Goal: Information Seeking & Learning: Learn about a topic

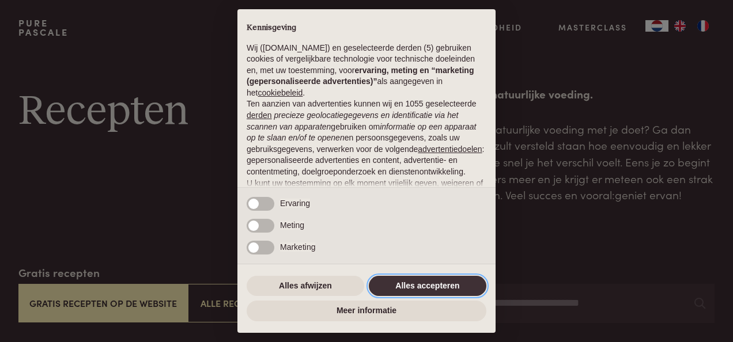
click at [426, 281] on button "Alles accepteren" at bounding box center [427, 286] width 117 height 21
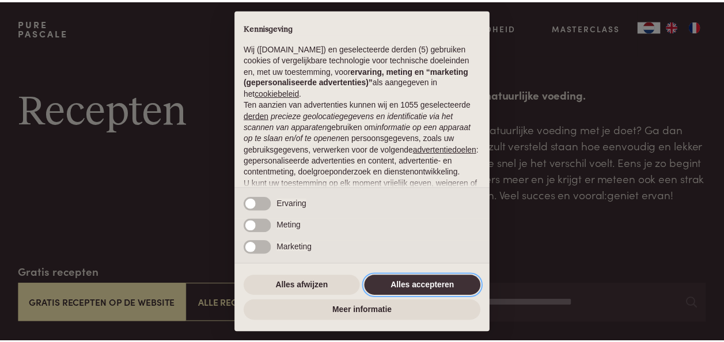
scroll to position [120, 0]
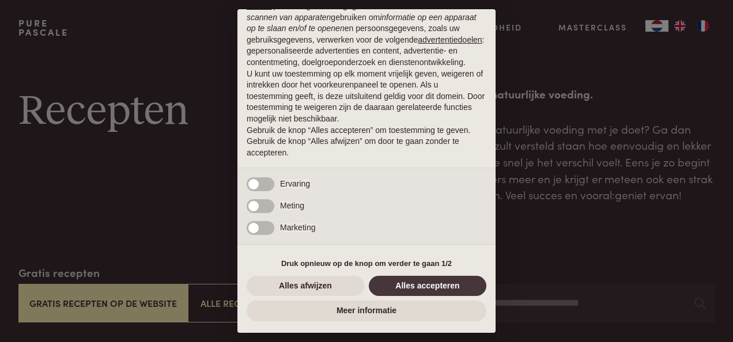
click at [426, 270] on div "× Kennisgeving Wij (purepascale.com) en geselecteerde derden (5) gebruiken cook…" at bounding box center [366, 171] width 258 height 324
click at [417, 281] on button "Alles accepteren" at bounding box center [427, 286] width 117 height 21
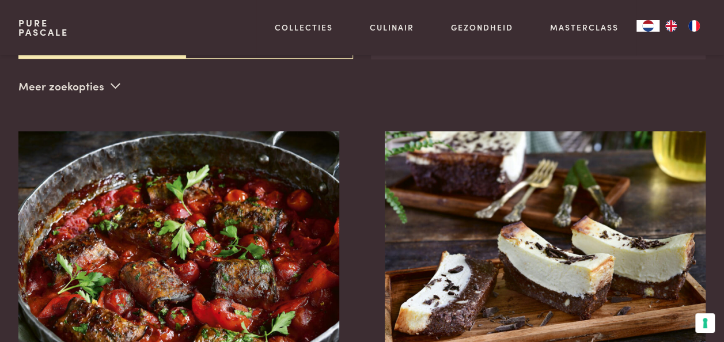
scroll to position [409, 0]
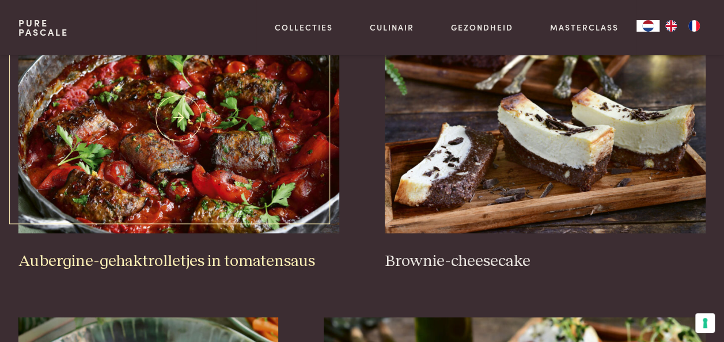
click at [242, 98] on img at bounding box center [178, 118] width 321 height 230
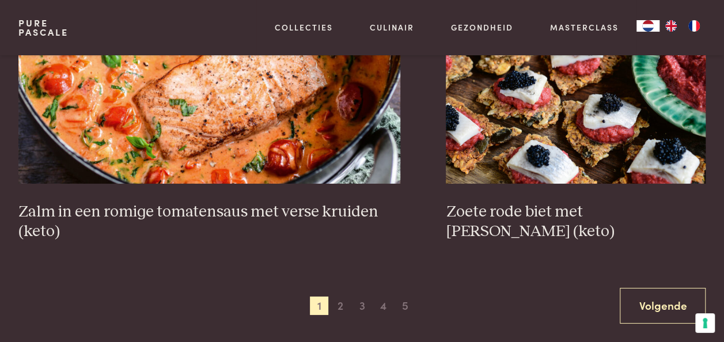
scroll to position [2050, 0]
click at [350, 297] on div "1 2 3 4 5 6" at bounding box center [362, 306] width 104 height 18
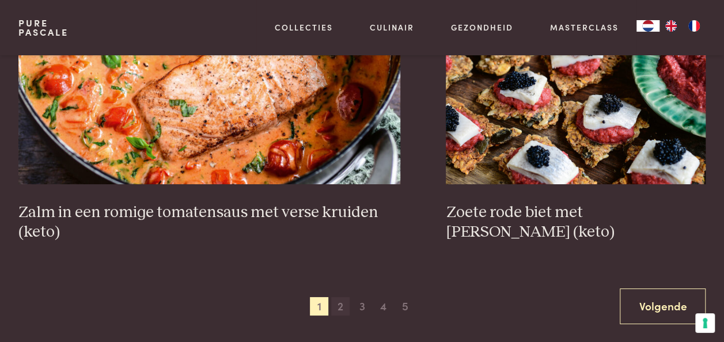
click at [347, 297] on span "2" at bounding box center [340, 306] width 18 height 18
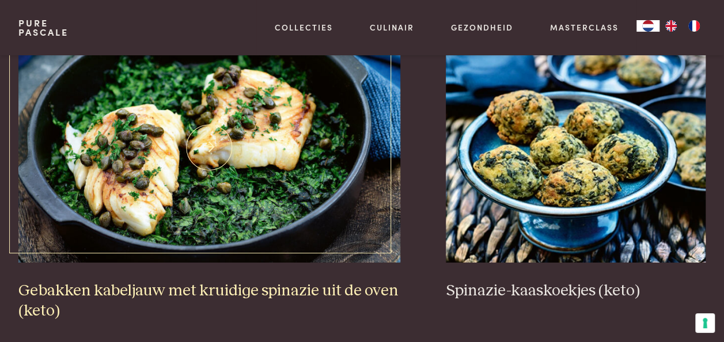
scroll to position [1998, 0]
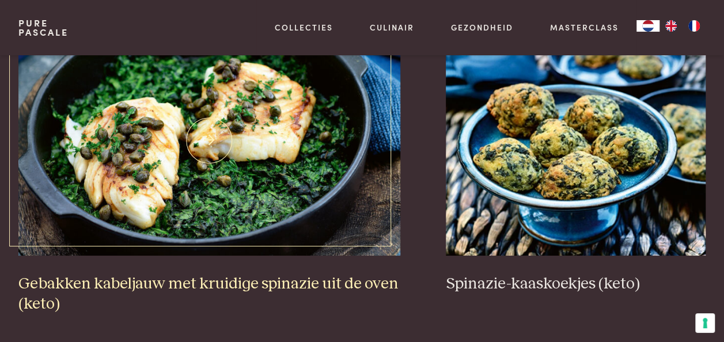
drag, startPoint x: 267, startPoint y: 259, endPoint x: 246, endPoint y: 257, distance: 20.8
click at [246, 274] on h3 "Gebakken kabeljauw met kruidige spinazie uit de oven (keto)" at bounding box center [209, 294] width 382 height 40
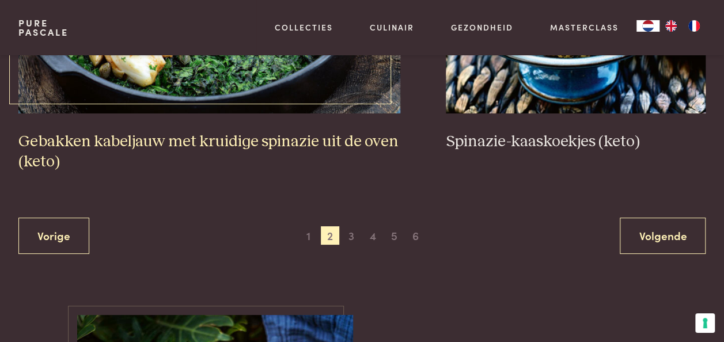
scroll to position [2159, 0]
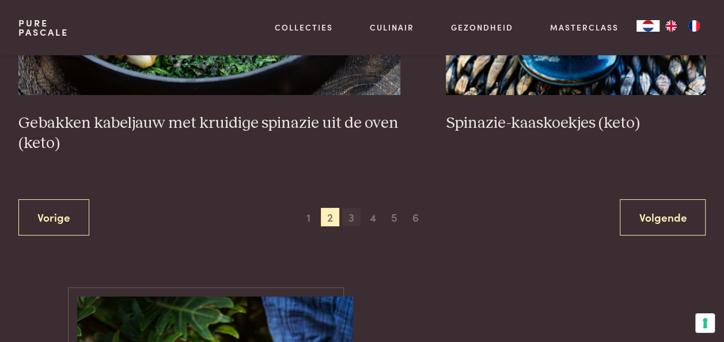
click at [348, 208] on span "3" at bounding box center [351, 217] width 18 height 18
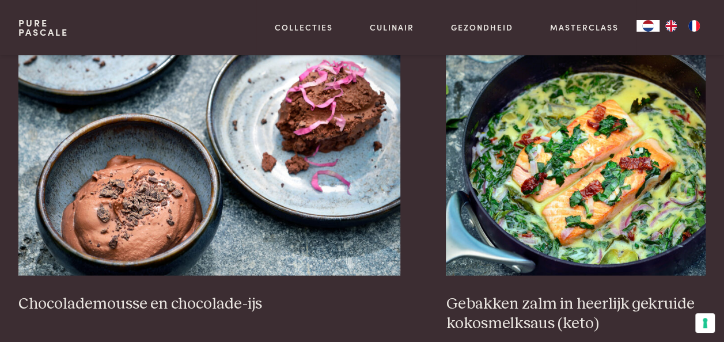
scroll to position [1057, 0]
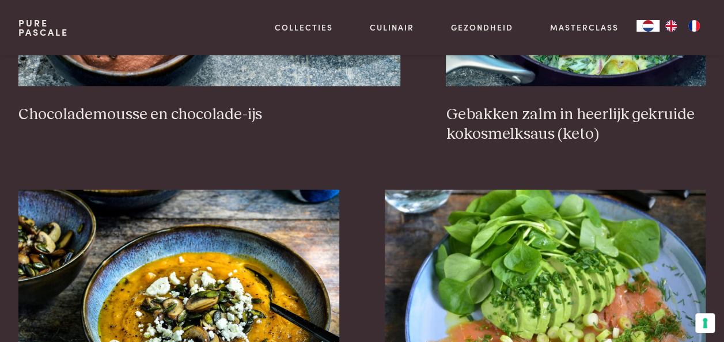
click at [379, 222] on div "Heerlijk noten-kaasbrood met olijfolie en Provençaalse kruiden (keto) Rauwe zal…" at bounding box center [361, 188] width 687 height 2042
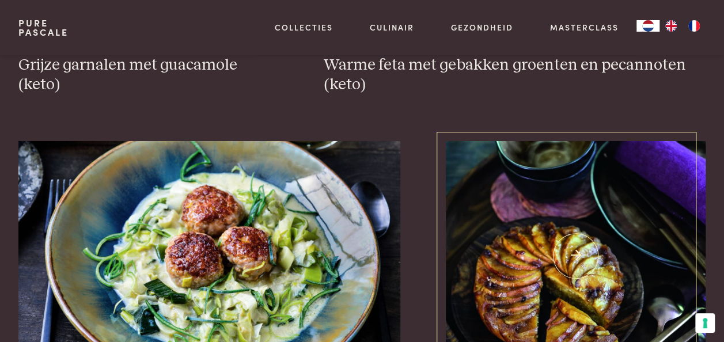
scroll to position [2081, 0]
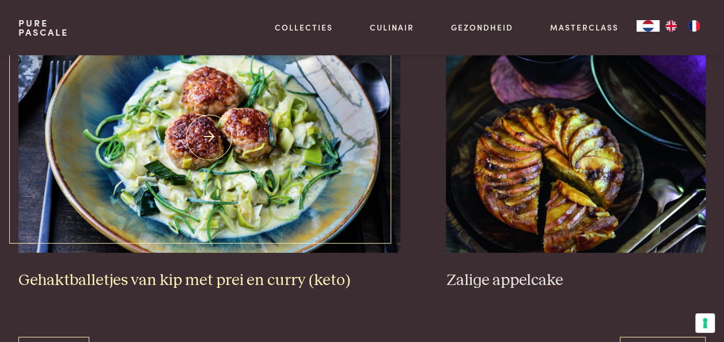
click at [302, 162] on img at bounding box center [209, 137] width 382 height 230
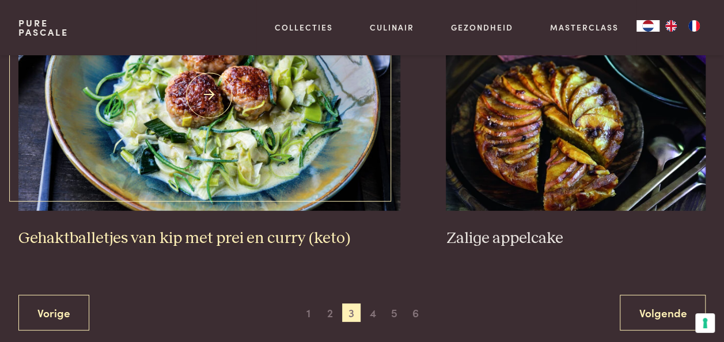
scroll to position [2124, 0]
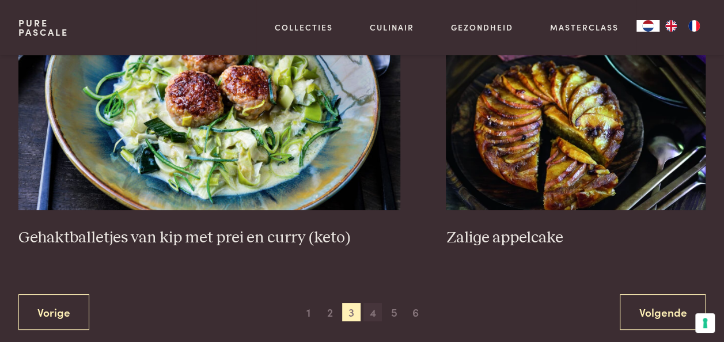
click at [371, 303] on span "4" at bounding box center [372, 312] width 18 height 18
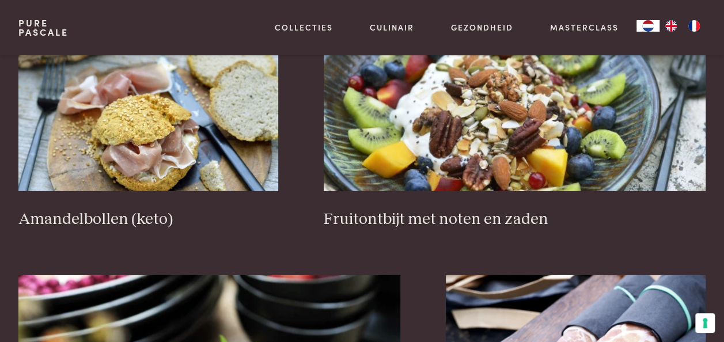
scroll to position [1941, 0]
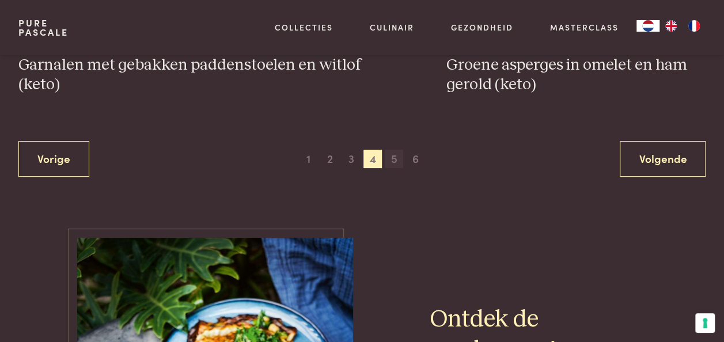
click at [393, 150] on span "5" at bounding box center [394, 159] width 18 height 18
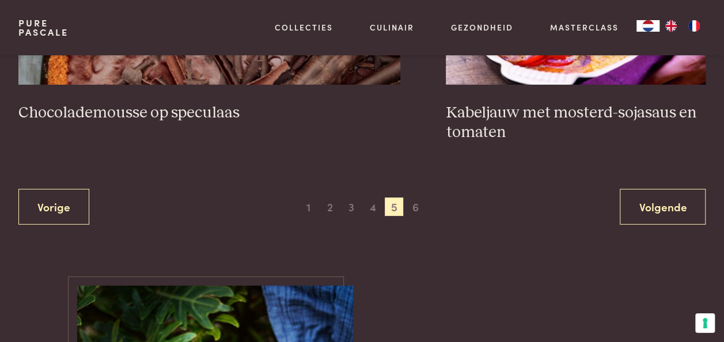
scroll to position [2191, 0]
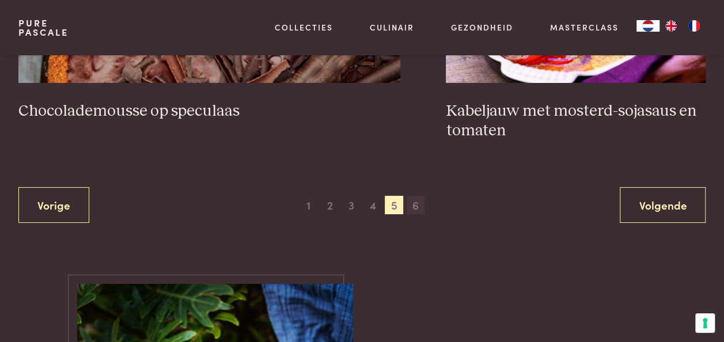
click at [409, 196] on span "6" at bounding box center [416, 205] width 18 height 18
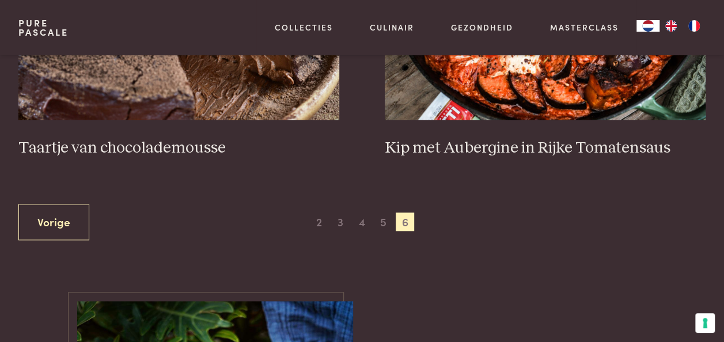
scroll to position [523, 0]
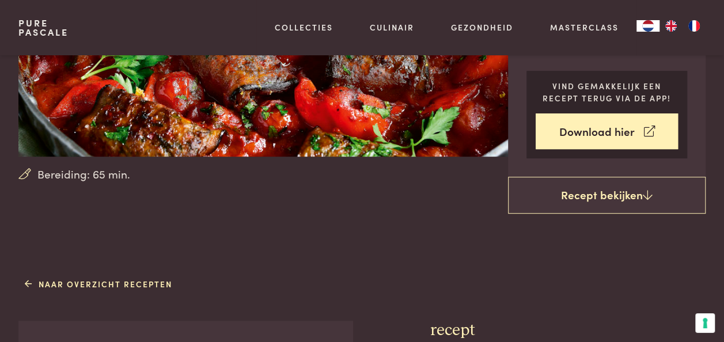
scroll to position [191, 0]
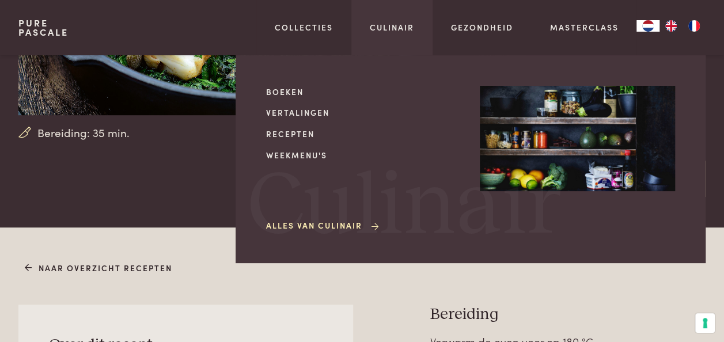
scroll to position [114, 0]
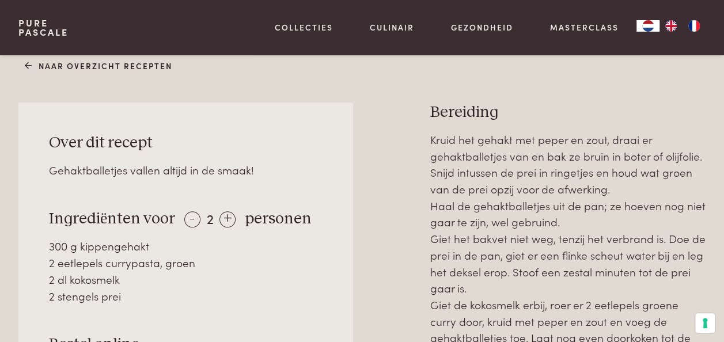
scroll to position [450, 0]
